Goal: Transaction & Acquisition: Subscribe to service/newsletter

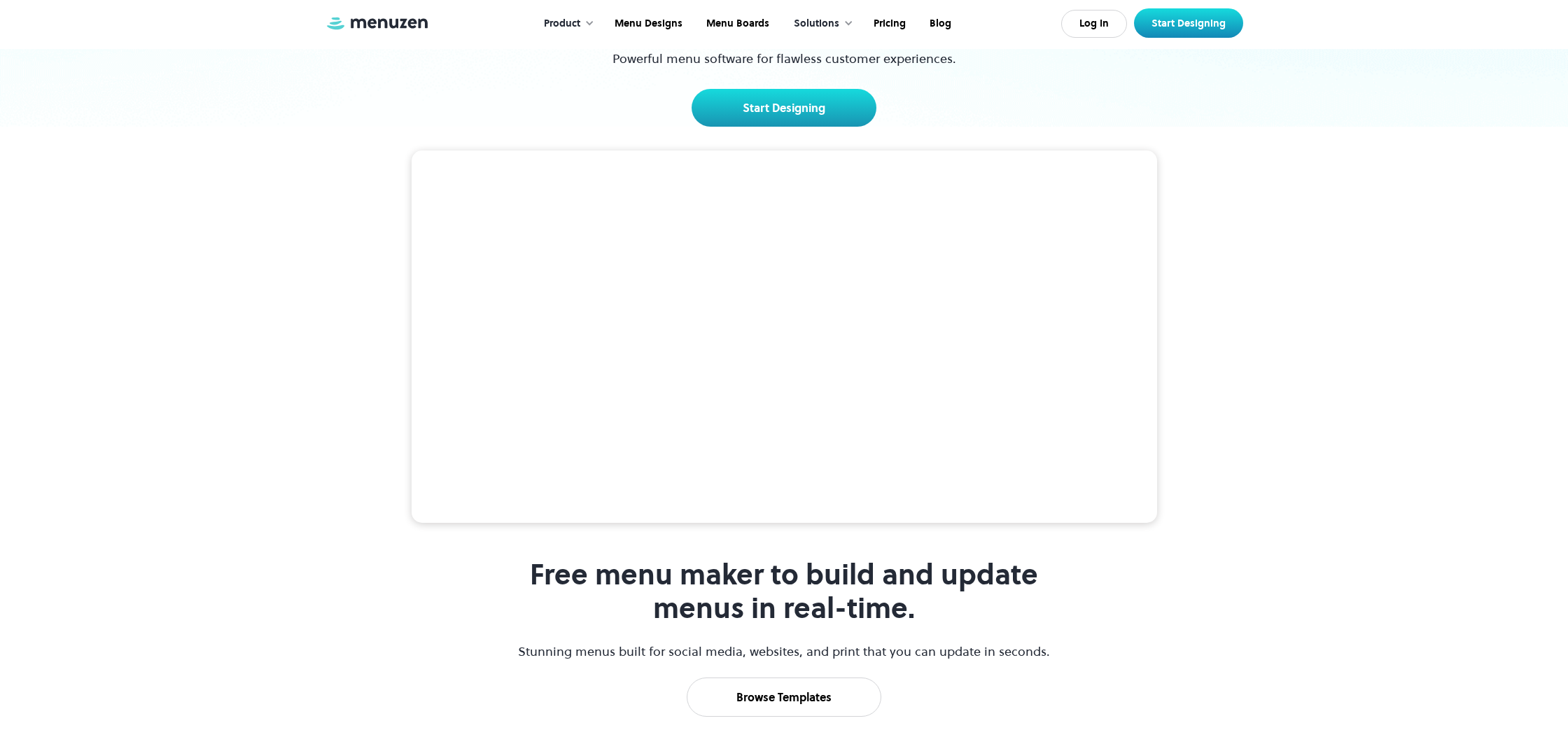
scroll to position [175, 0]
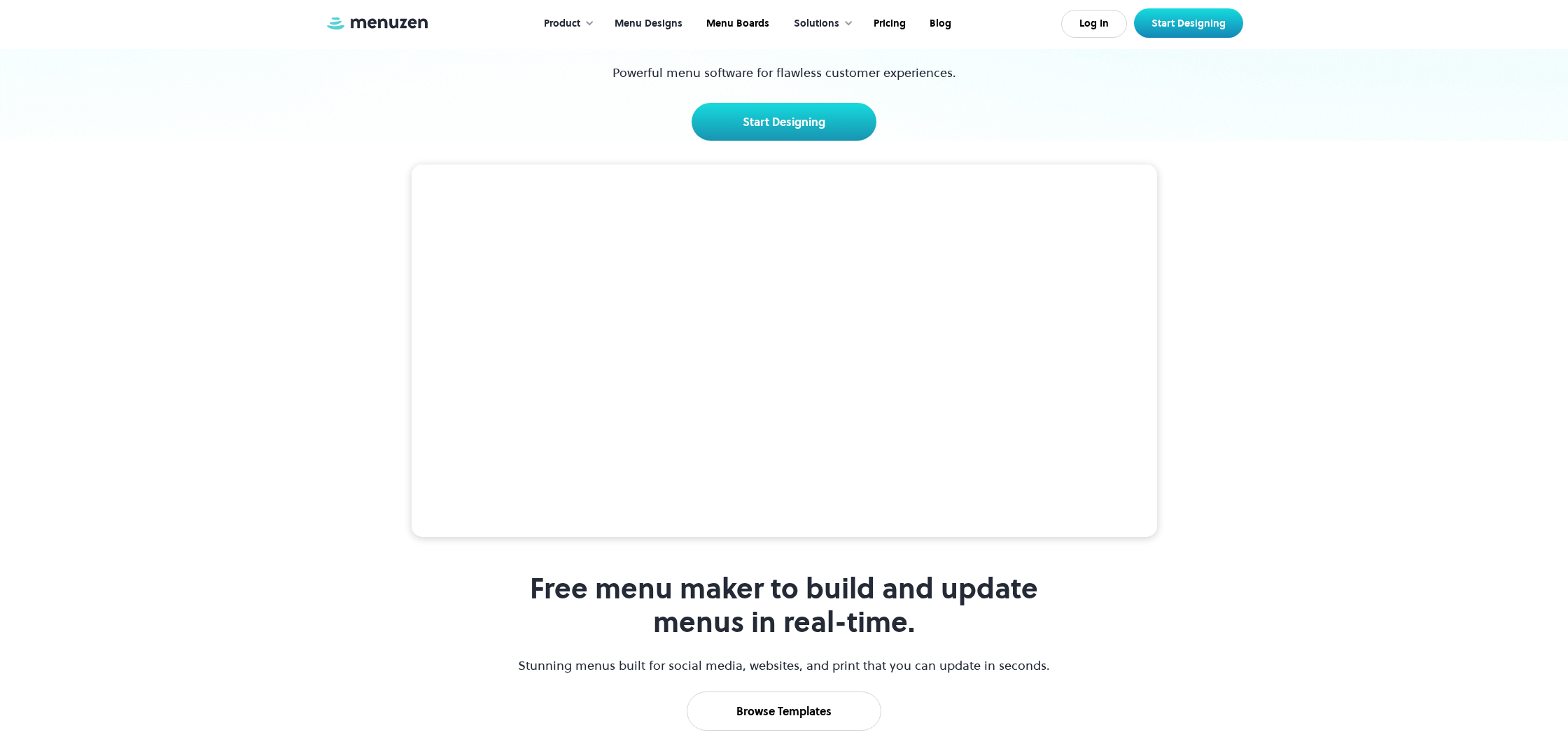
click at [665, 19] on link "Menu Designs" at bounding box center [647, 24] width 92 height 44
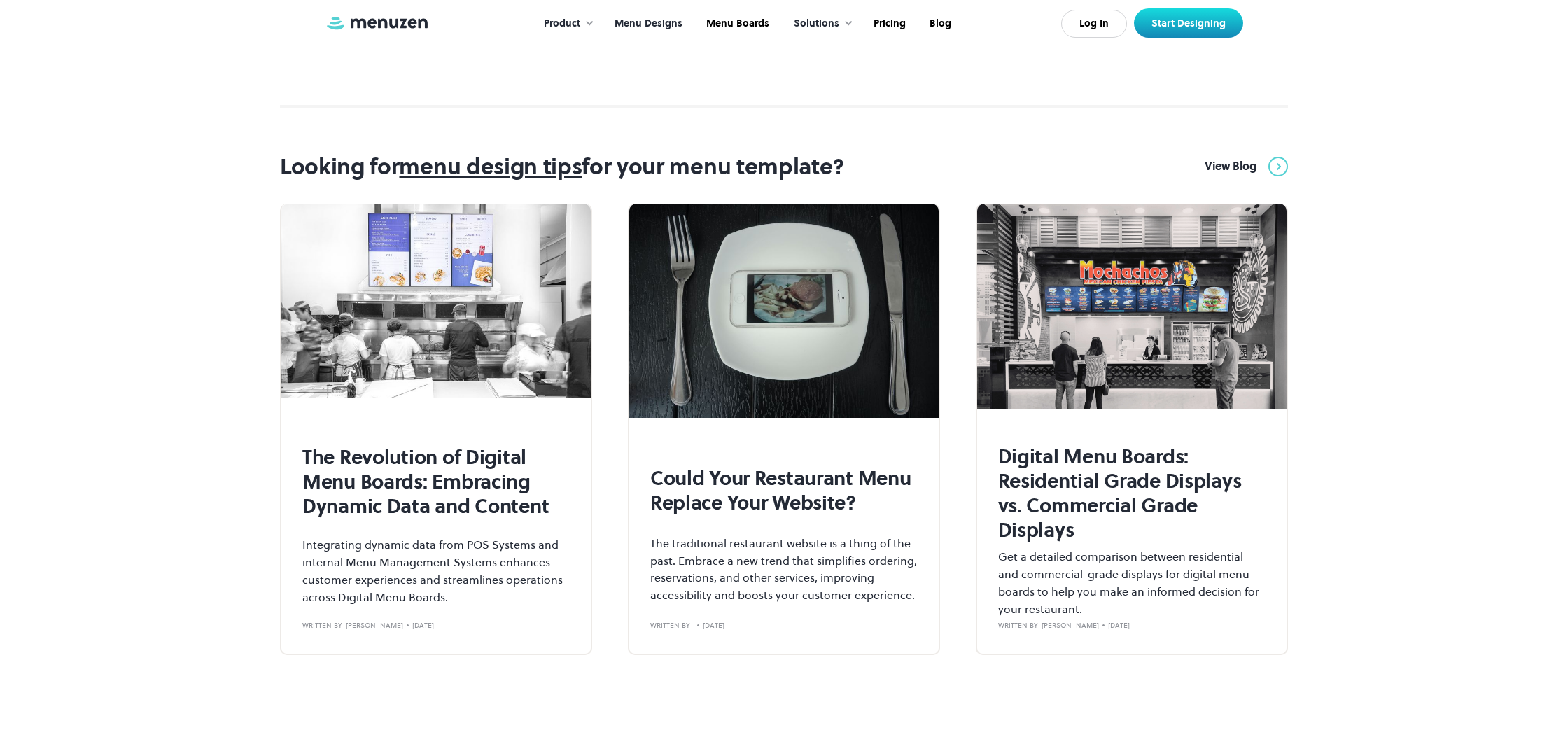
scroll to position [5089, 0]
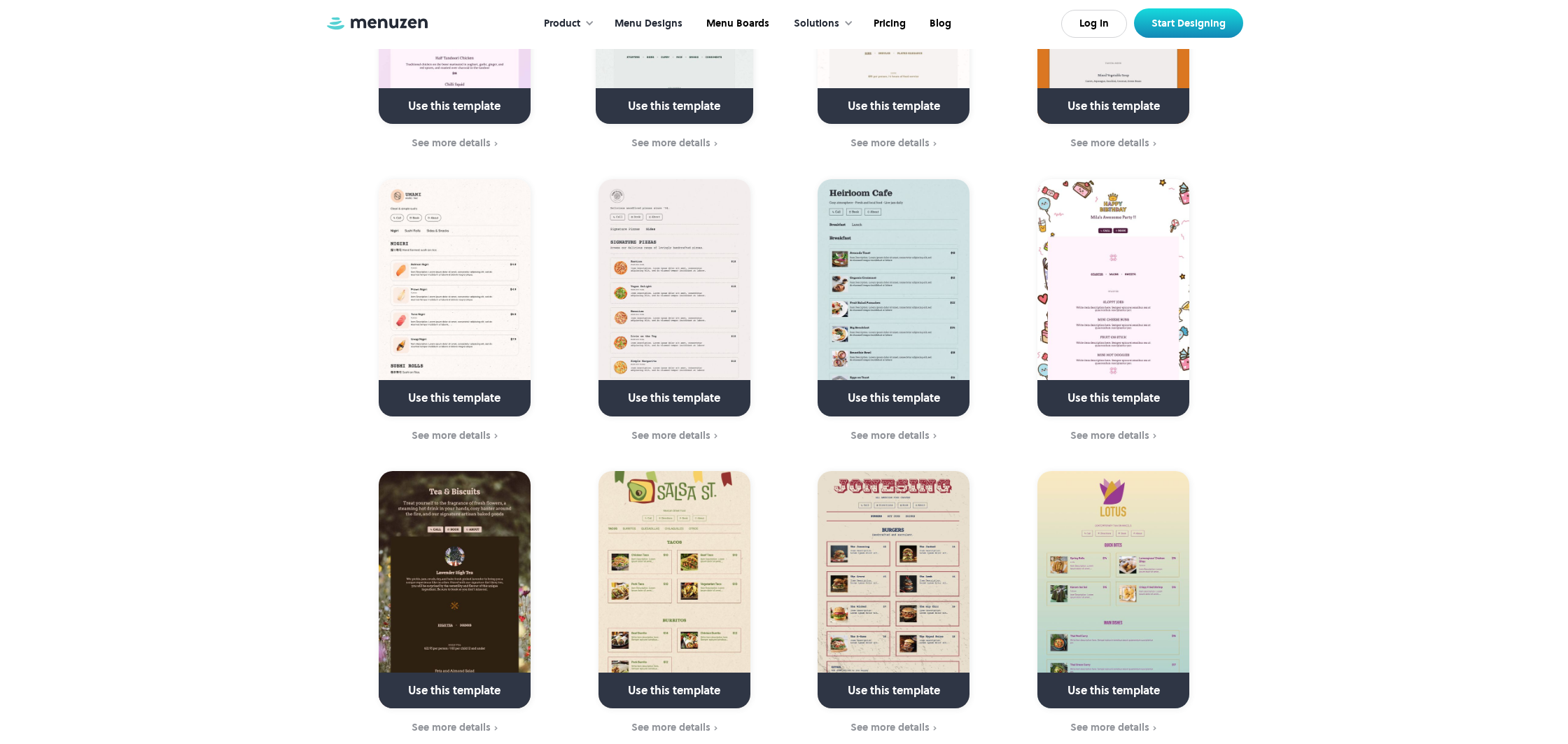
click at [824, 21] on div "Solutions" at bounding box center [816, 23] width 45 height 15
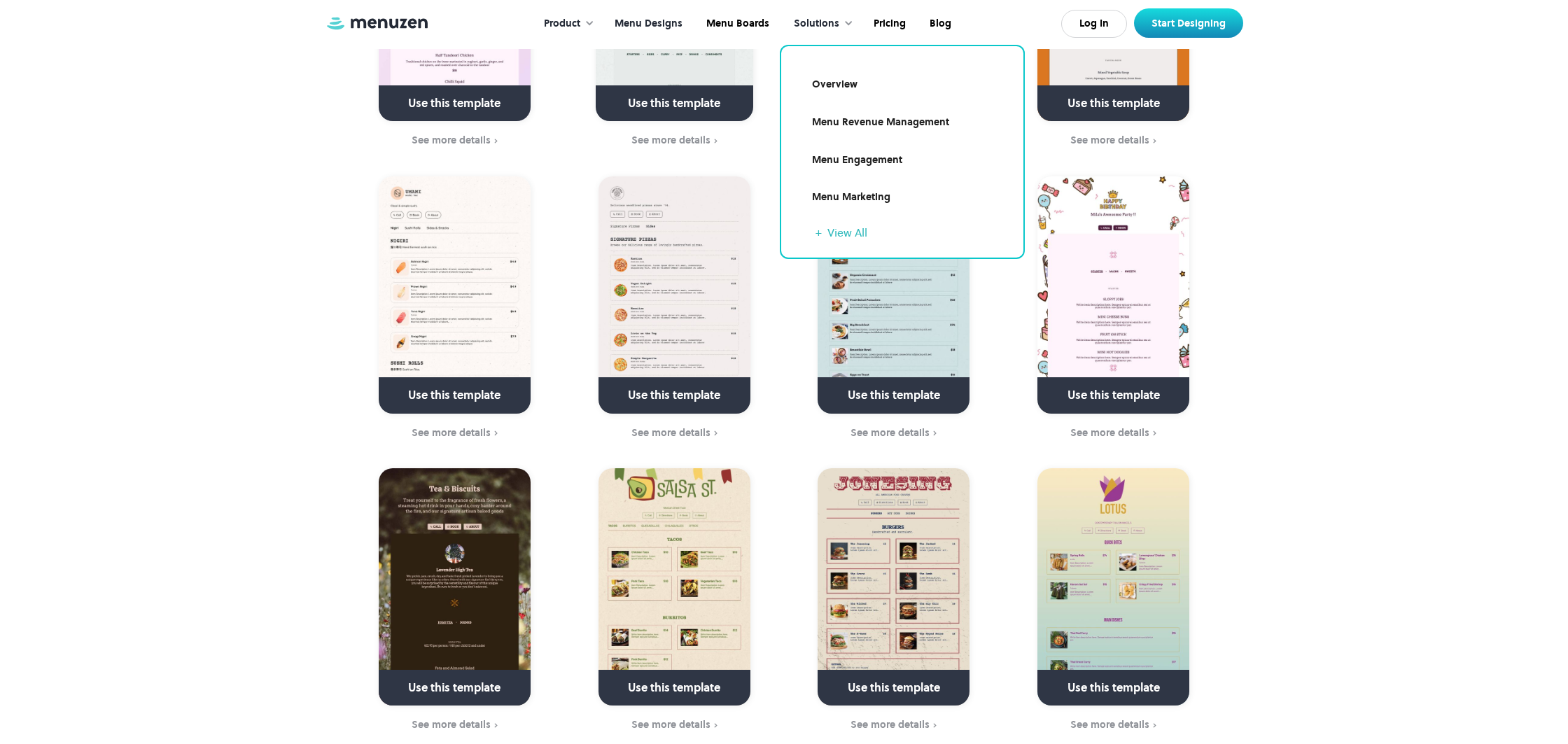
scroll to position [3782, 0]
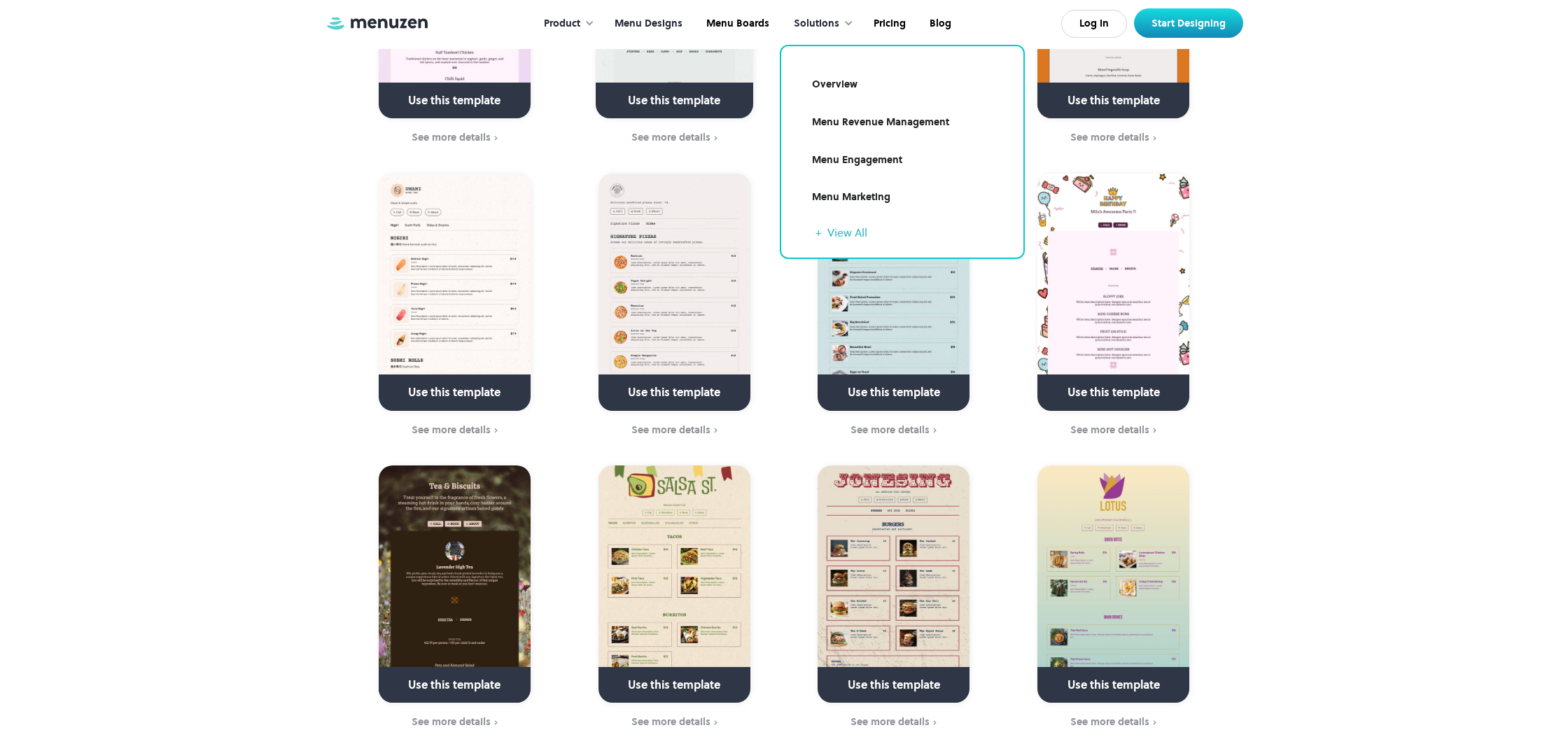
click at [860, 198] on link "Menu Marketing" at bounding box center [901, 197] width 208 height 32
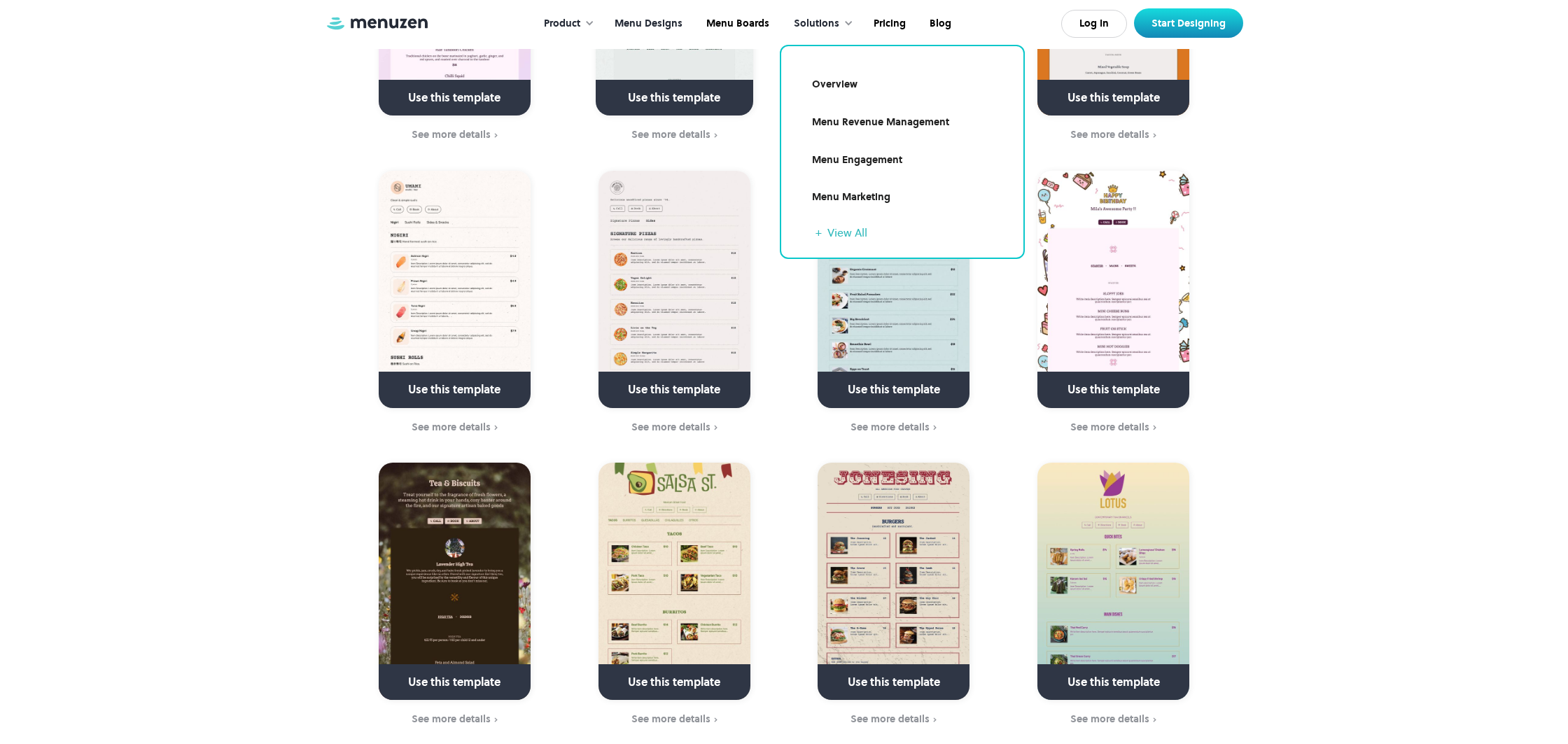
scroll to position [3786, 0]
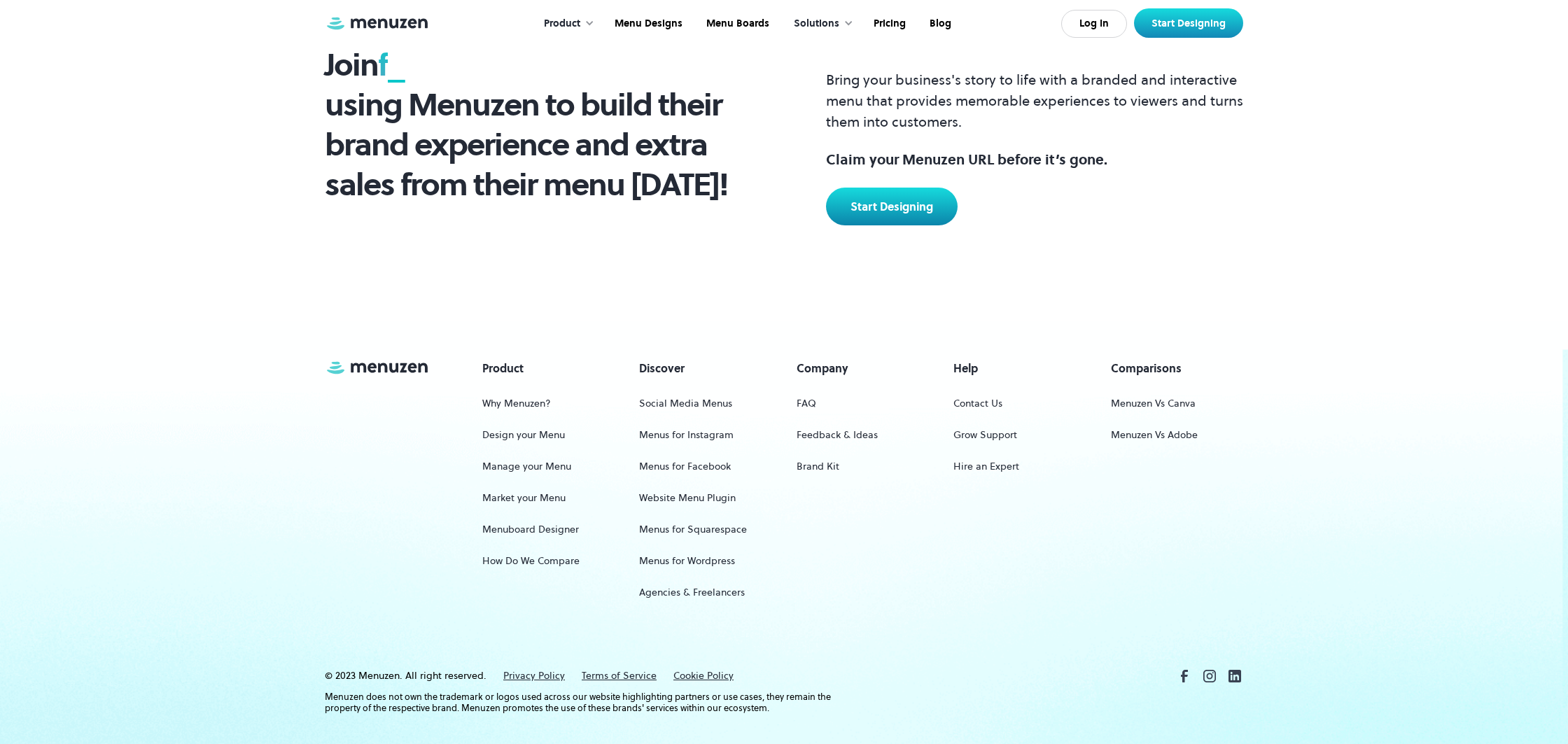
scroll to position [925, 0]
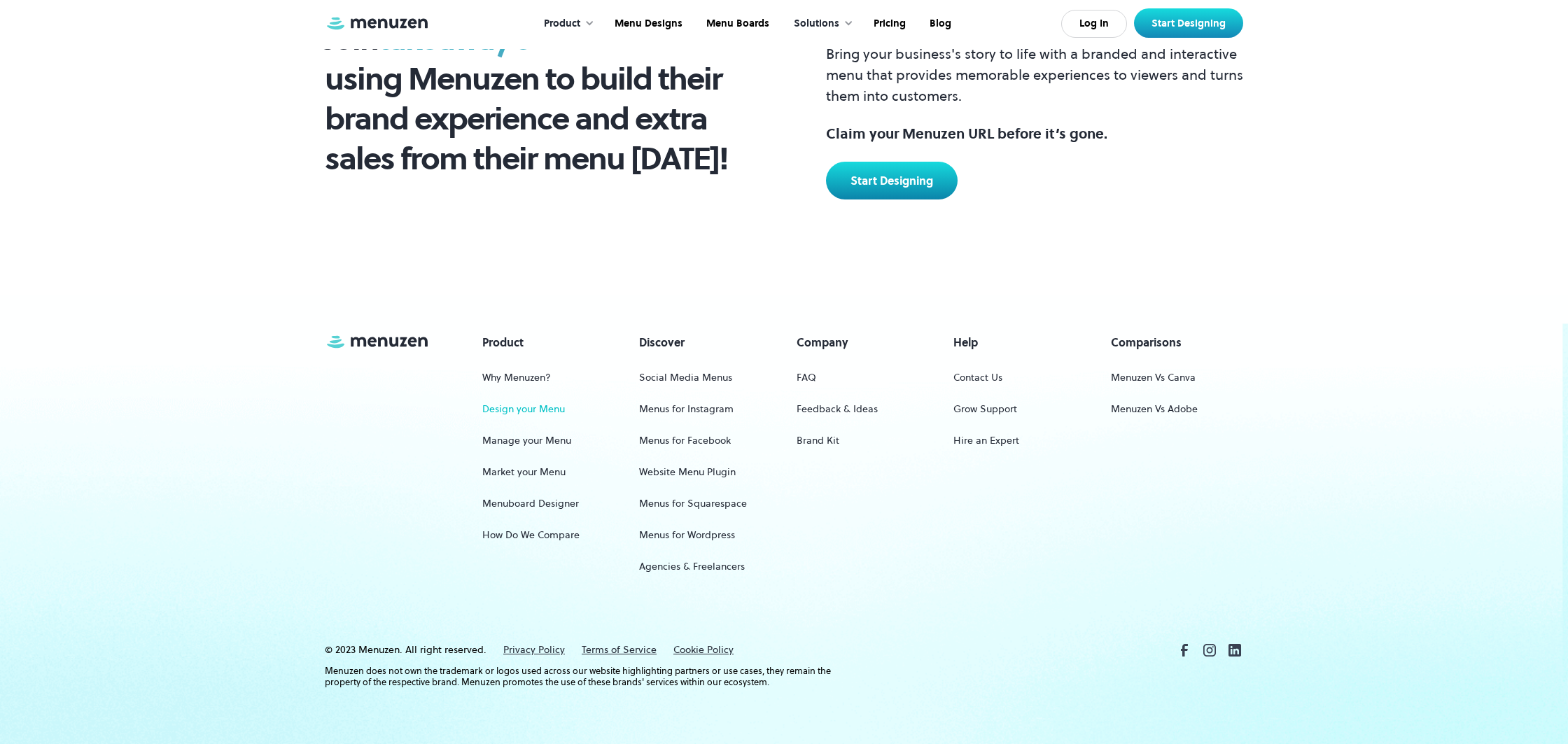
click at [547, 408] on link "Design your Menu" at bounding box center [524, 409] width 83 height 26
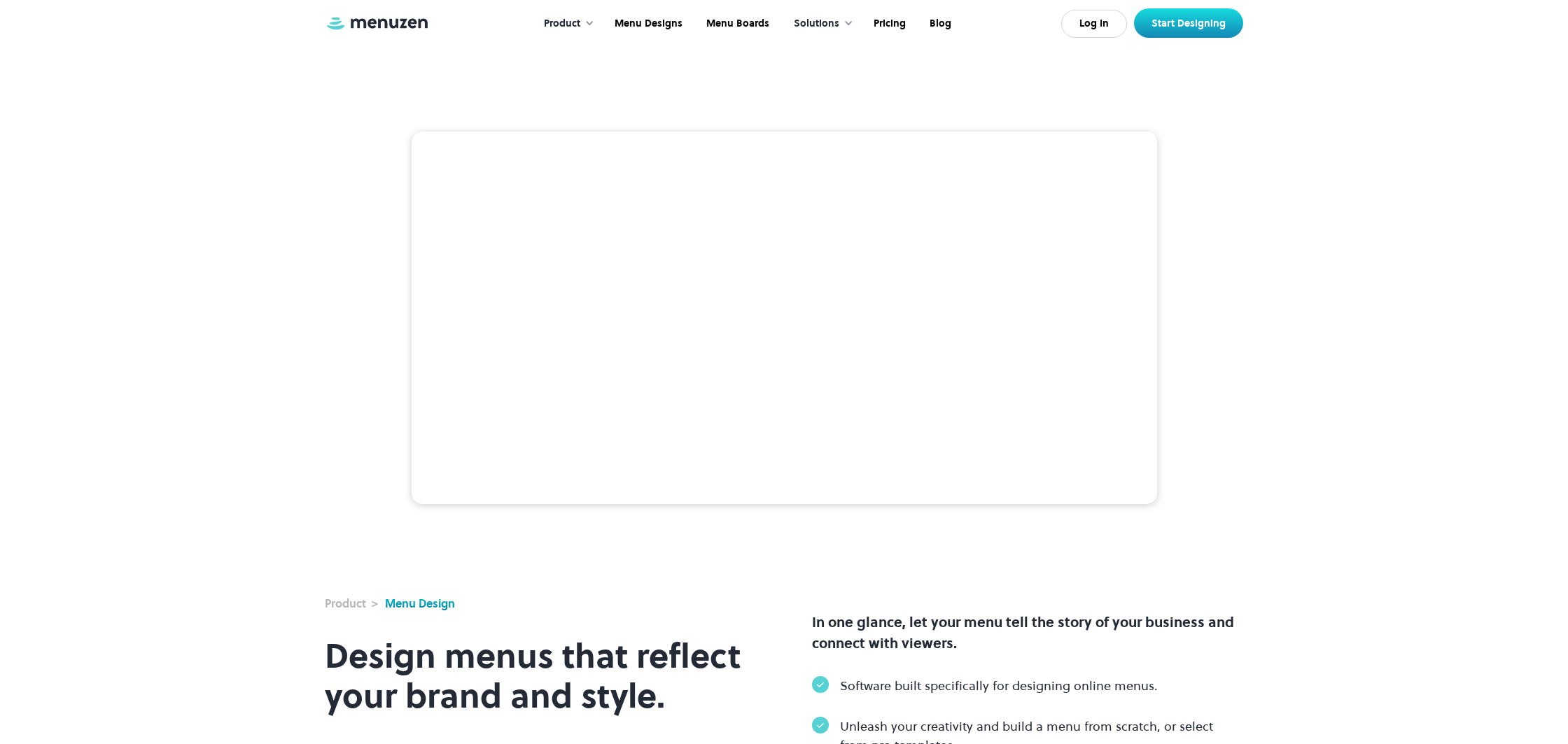
click at [529, 396] on video at bounding box center [784, 318] width 746 height 373
click at [564, 26] on div "Product" at bounding box center [562, 23] width 36 height 15
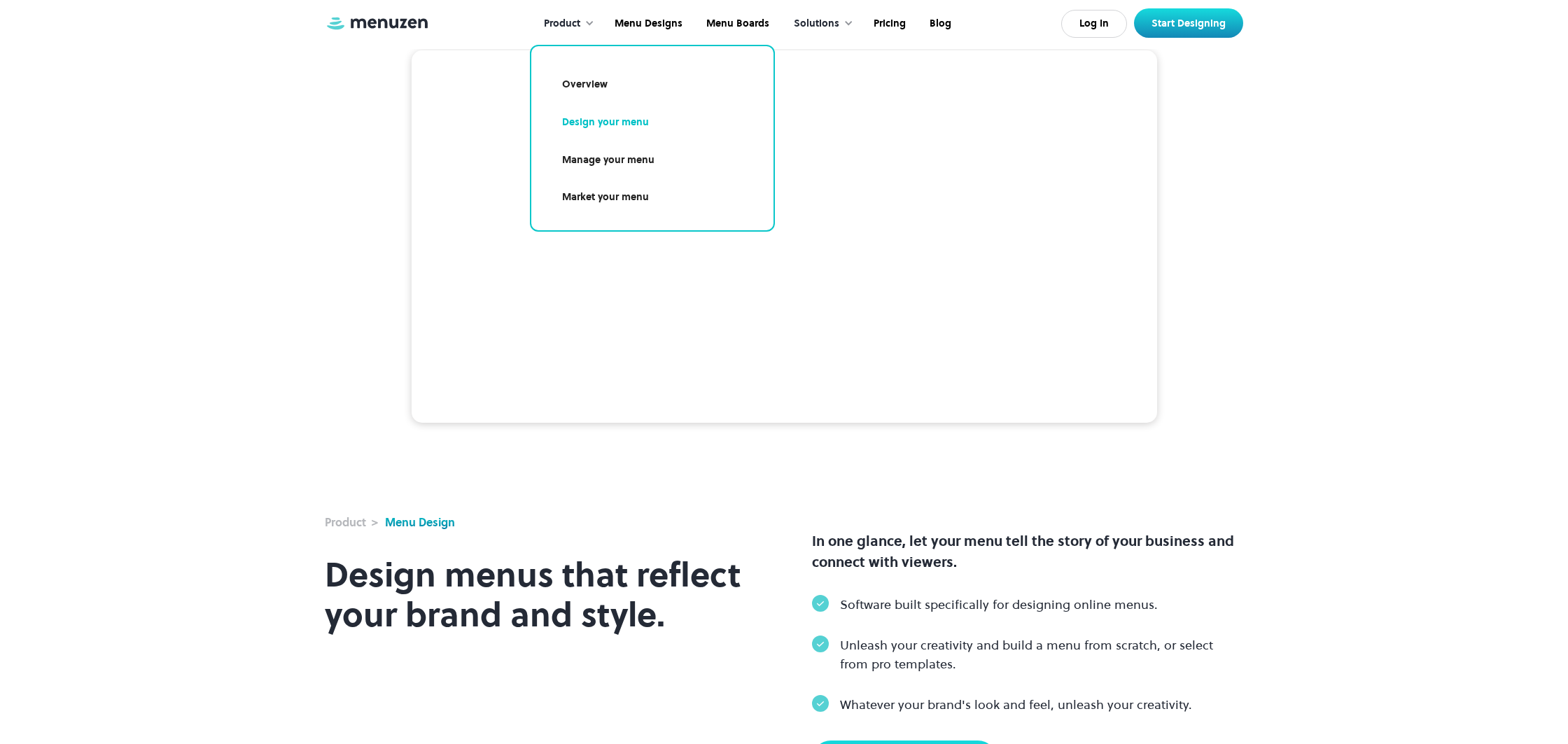
scroll to position [82, 0]
click at [595, 83] on link "Overview" at bounding box center [652, 84] width 208 height 32
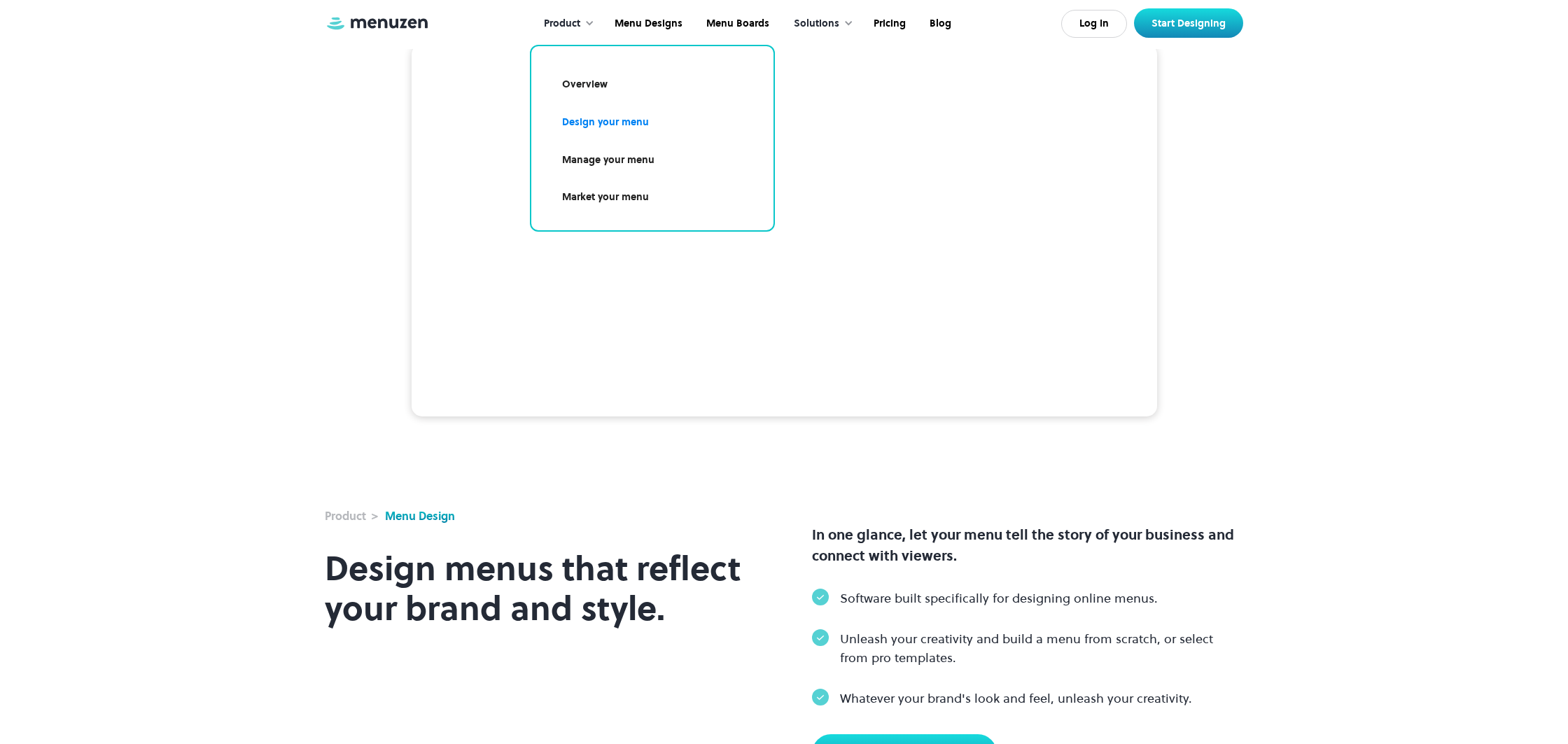
scroll to position [90, 0]
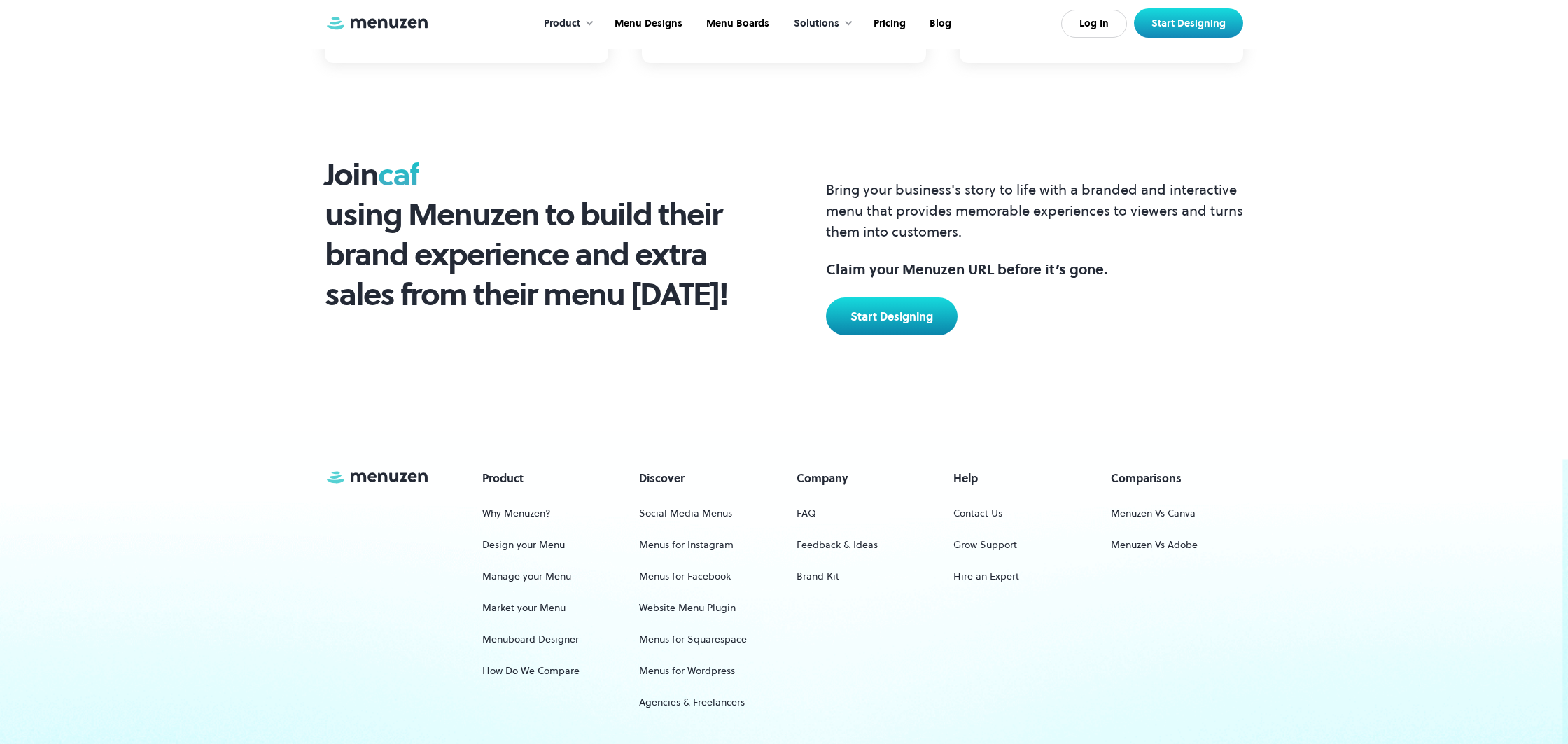
scroll to position [829, 0]
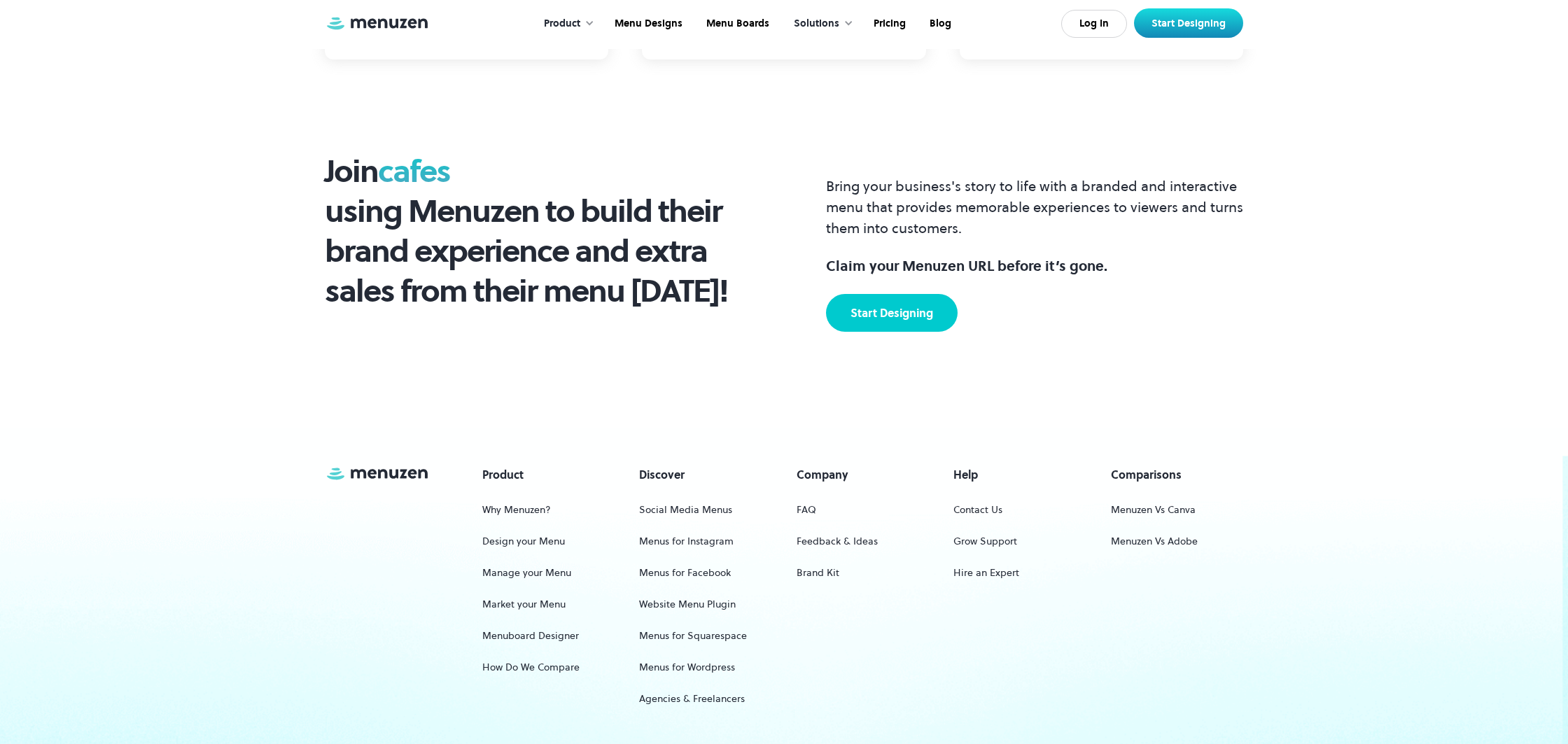
click at [895, 323] on link "Start Designing" at bounding box center [892, 313] width 132 height 38
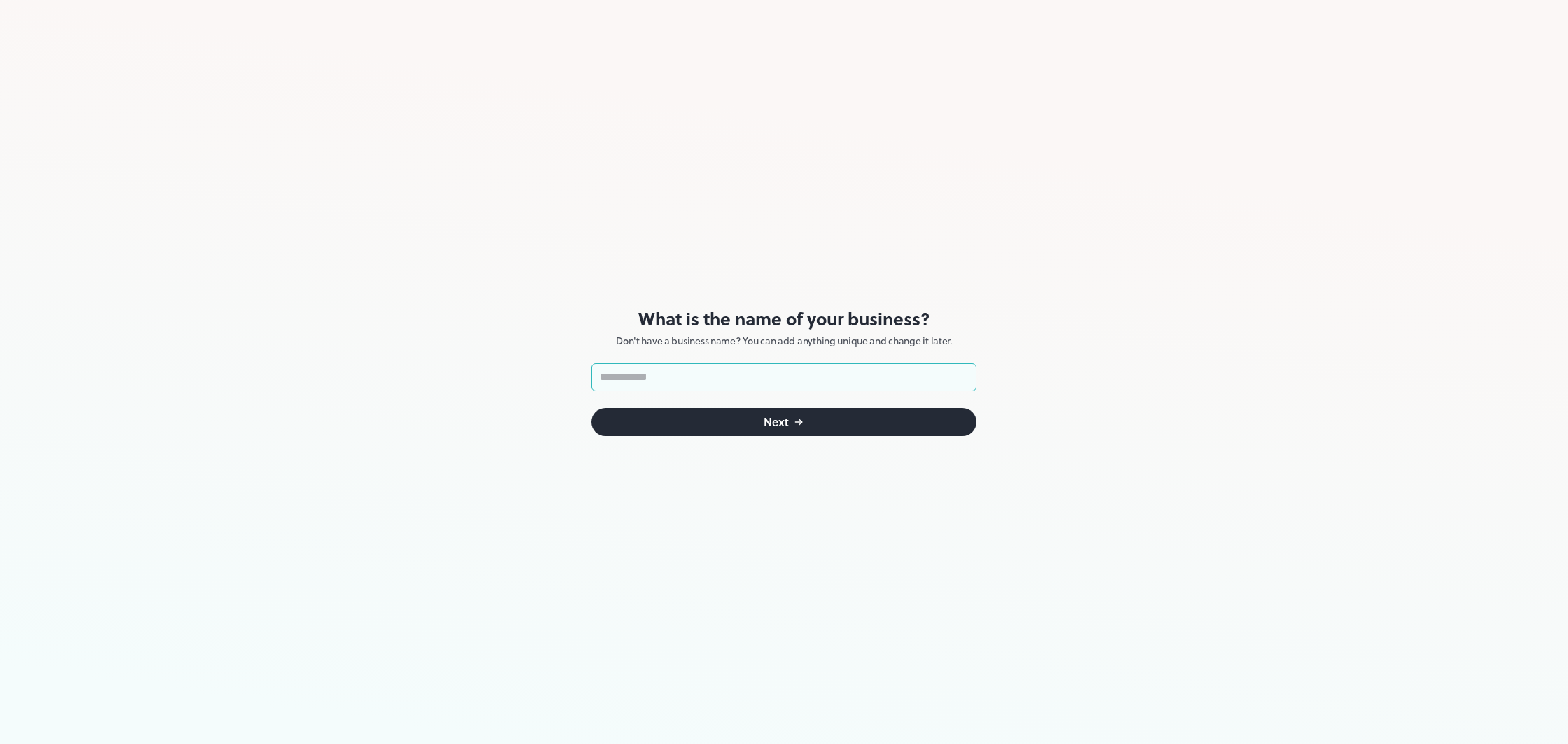
click at [910, 384] on input "text" at bounding box center [784, 377] width 385 height 28
type input "**********"
click at [767, 416] on div "Next" at bounding box center [776, 421] width 25 height 11
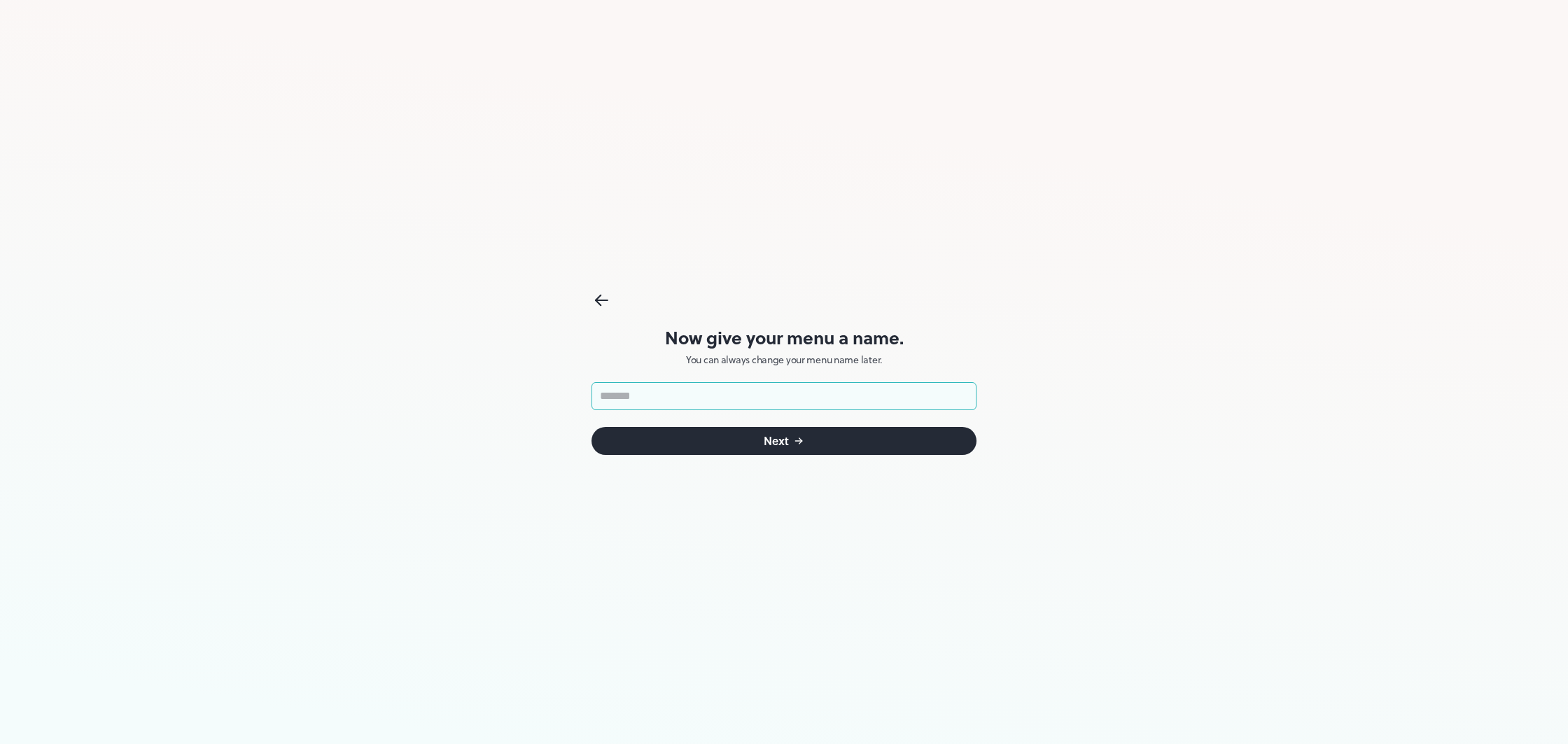
click at [692, 397] on input "text" at bounding box center [784, 396] width 385 height 28
click at [722, 399] on input "text" at bounding box center [784, 396] width 385 height 28
click at [767, 399] on input "**********" at bounding box center [784, 396] width 385 height 28
drag, startPoint x: 743, startPoint y: 402, endPoint x: 705, endPoint y: 402, distance: 38.0
click at [705, 402] on input "**********" at bounding box center [784, 396] width 385 height 28
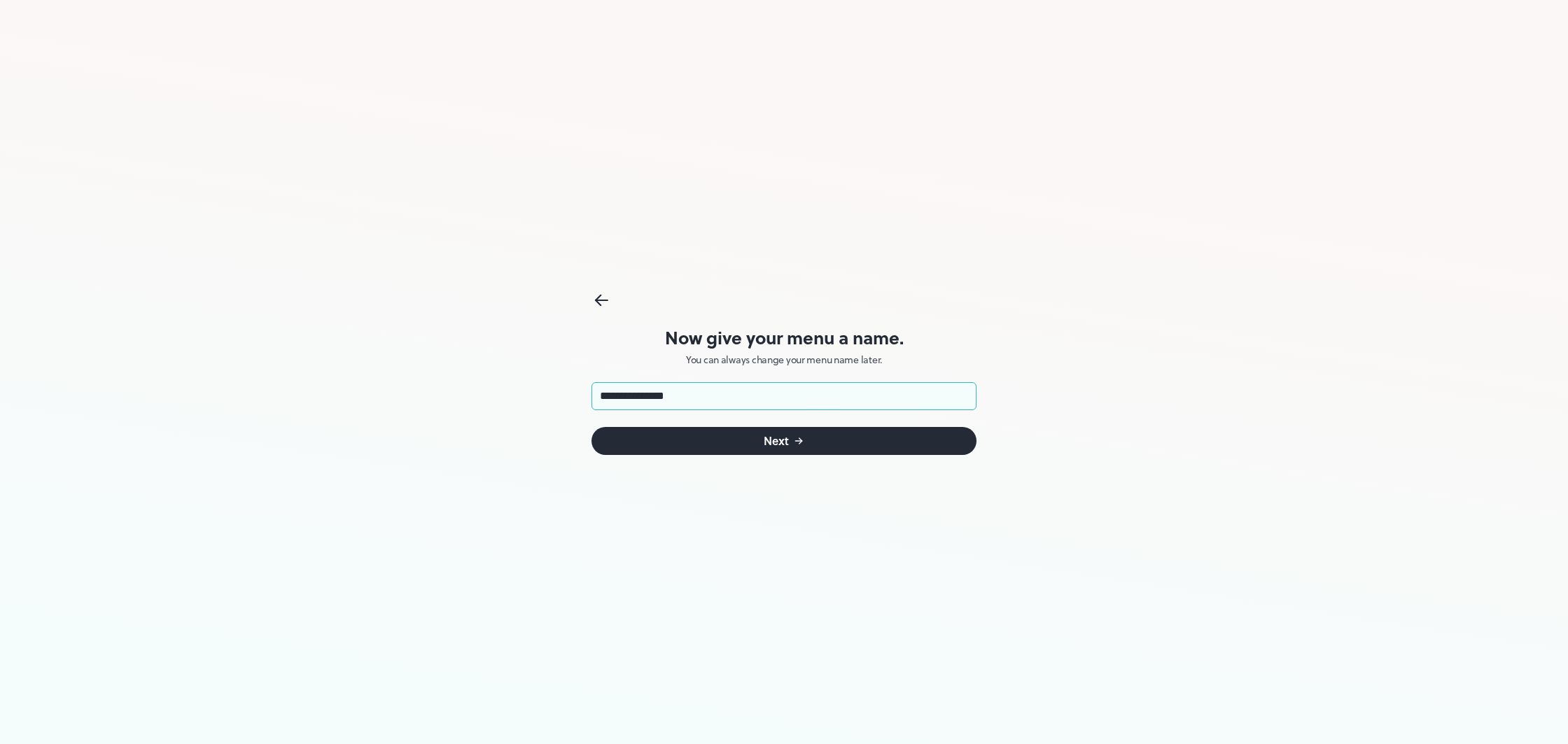
type input "**********"
click at [789, 439] on button "Next" at bounding box center [784, 440] width 385 height 28
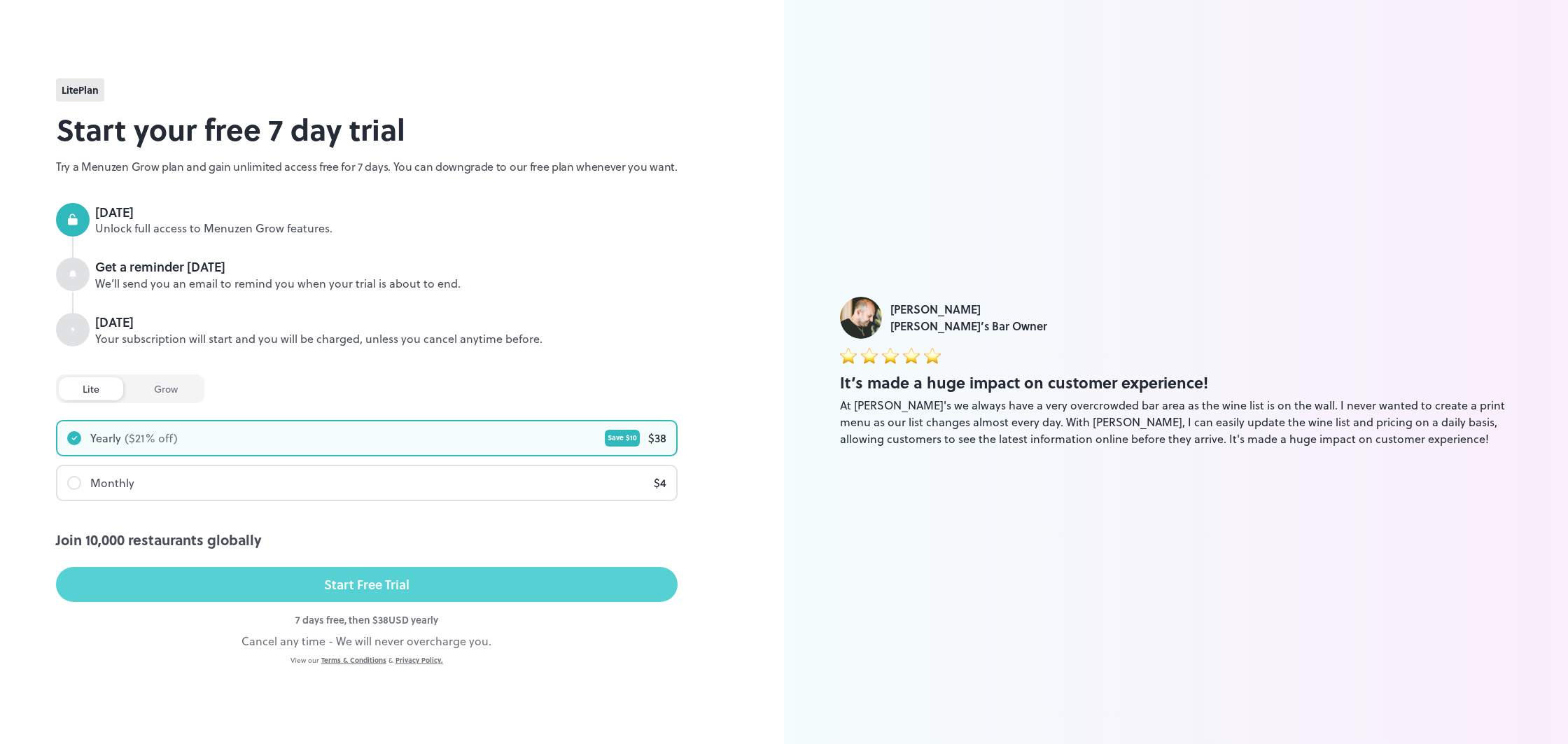
click at [383, 587] on div "Start Free Trial" at bounding box center [366, 585] width 85 height 21
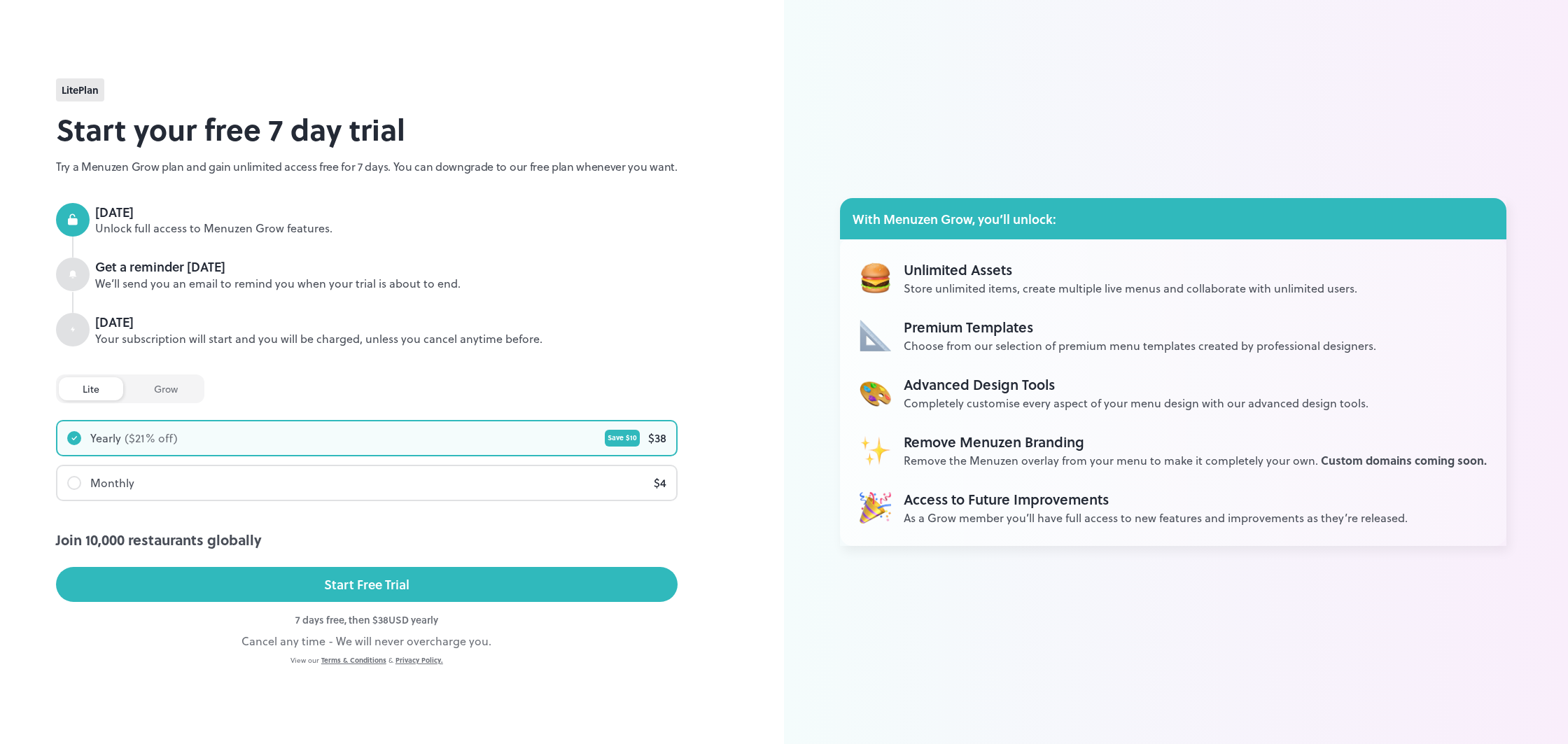
click at [1033, 252] on div "Unlimited Assets Store unlimited items, create multiple live menus and collabor…" at bounding box center [1173, 392] width 667 height 306
click at [68, 485] on div "Monthly $ 4" at bounding box center [366, 483] width 618 height 34
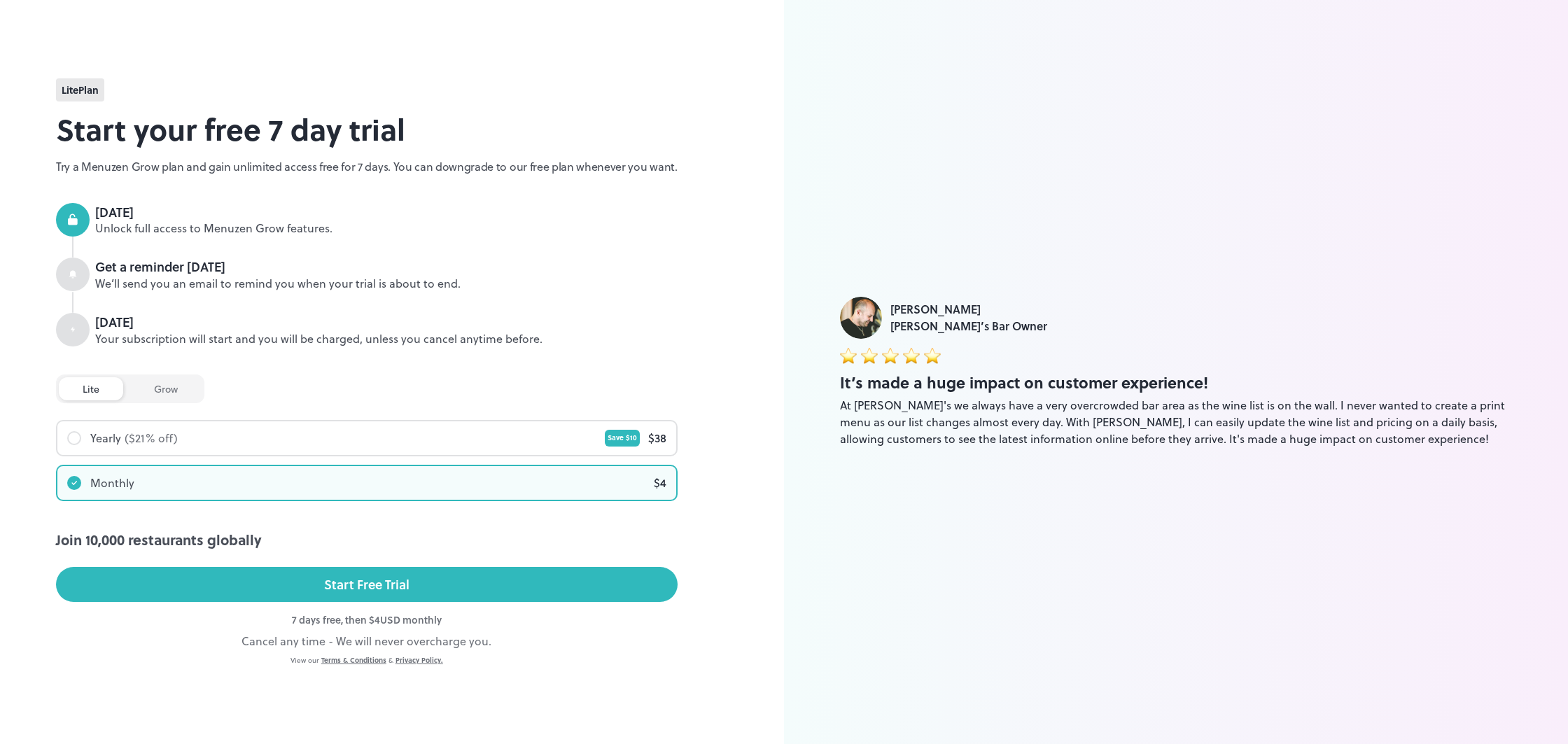
click at [150, 377] on div "grow" at bounding box center [166, 388] width 71 height 23
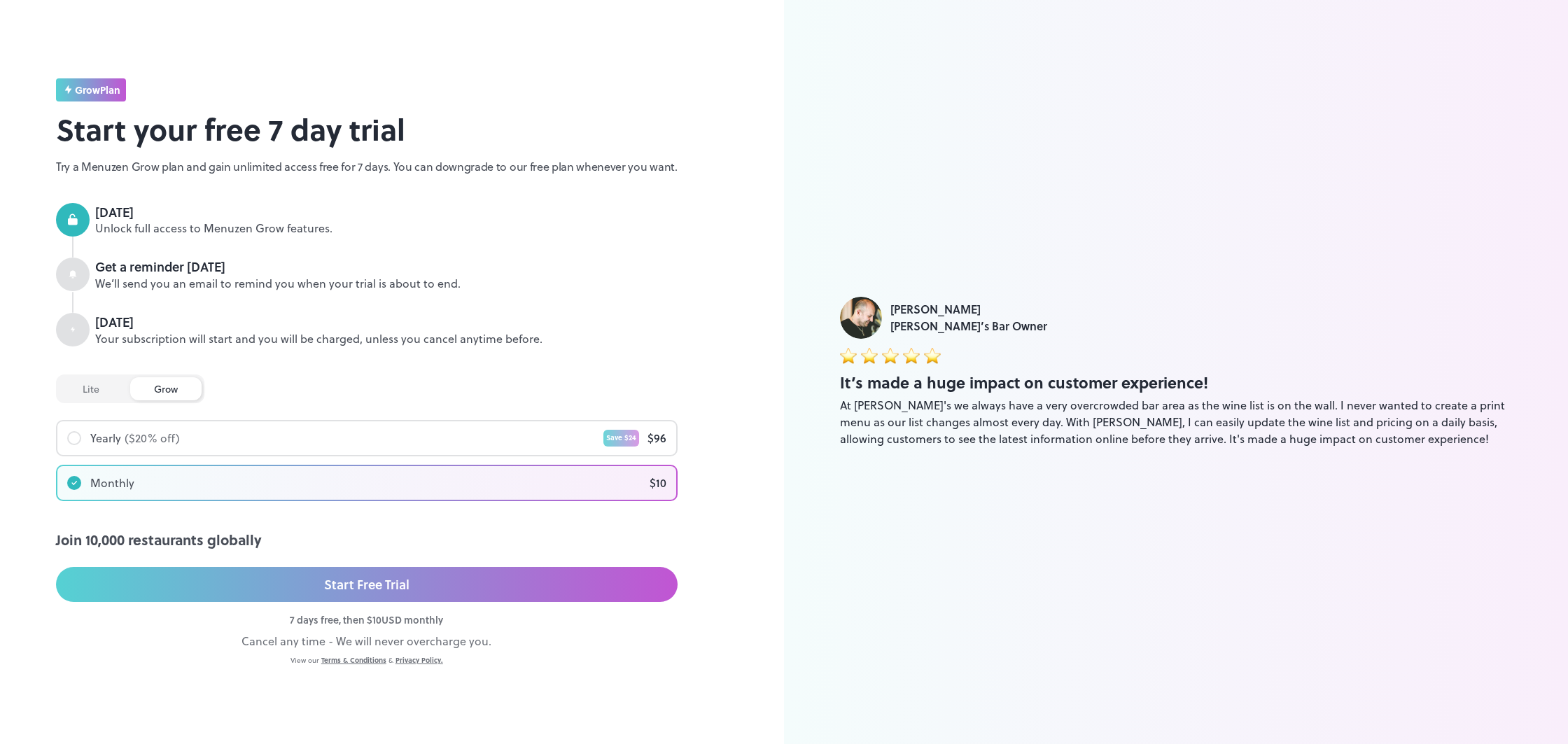
click at [93, 386] on div "lite" at bounding box center [91, 388] width 65 height 23
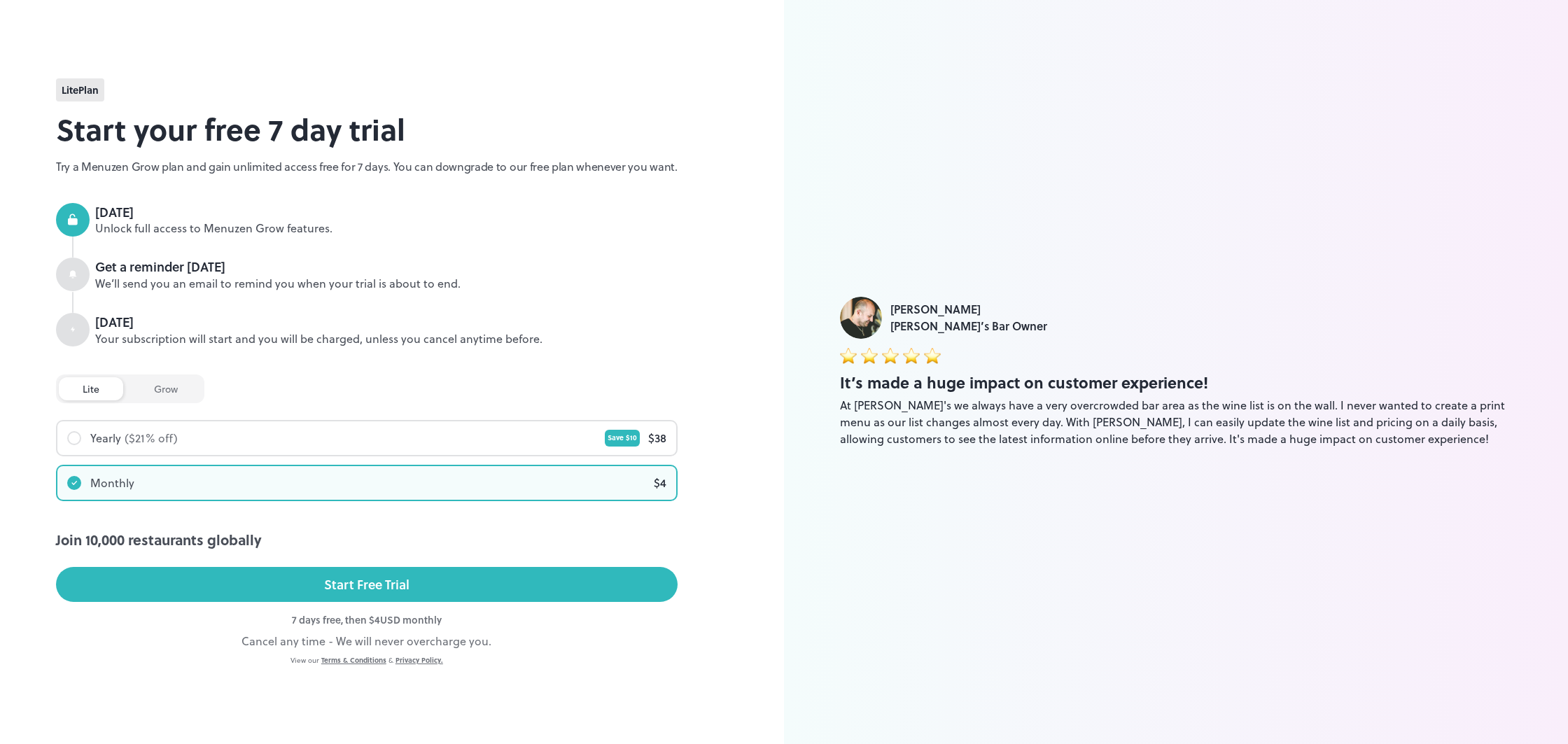
click at [78, 434] on div at bounding box center [74, 438] width 14 height 14
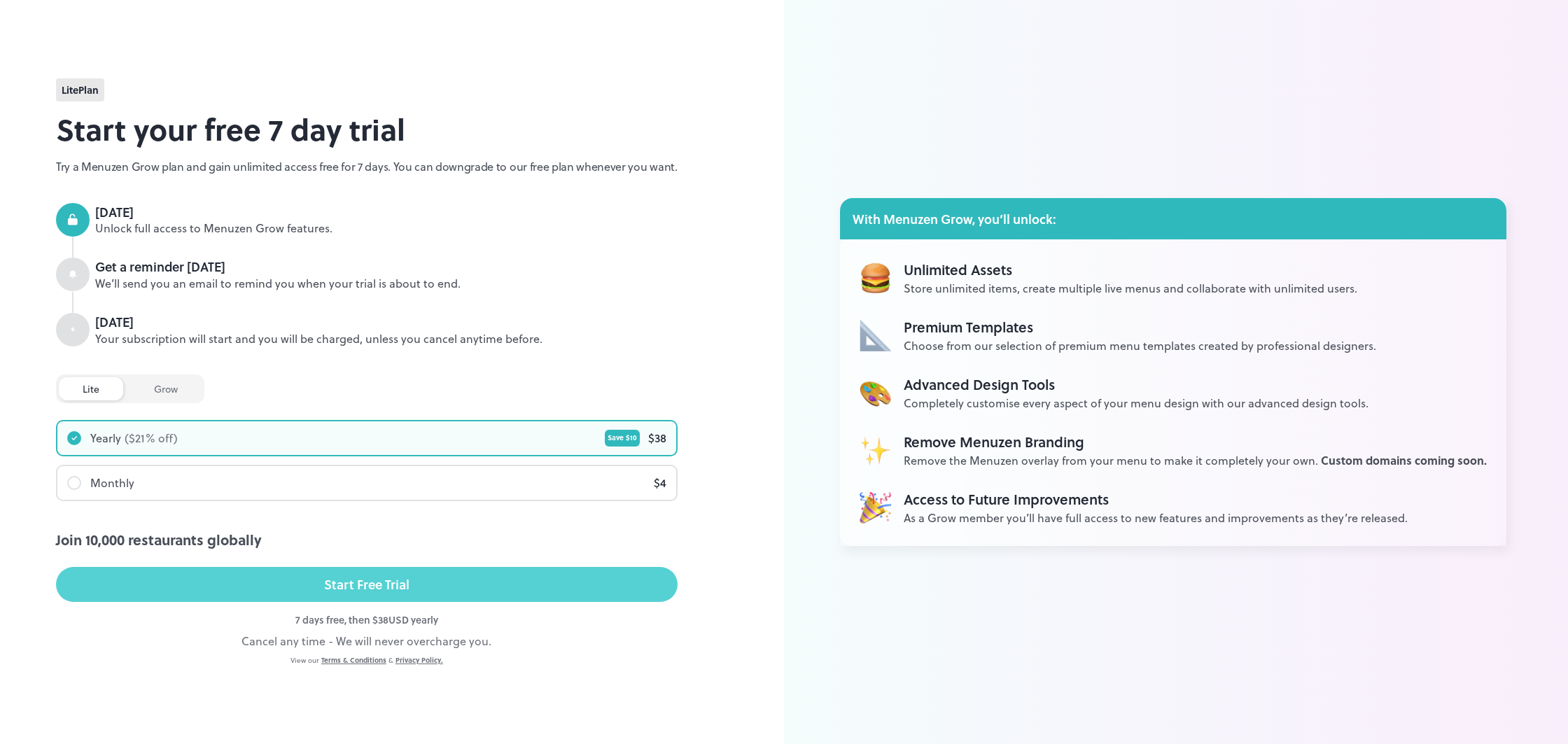
click at [511, 582] on button "Start Free Trial" at bounding box center [366, 584] width 621 height 35
